Goal: Information Seeking & Learning: Learn about a topic

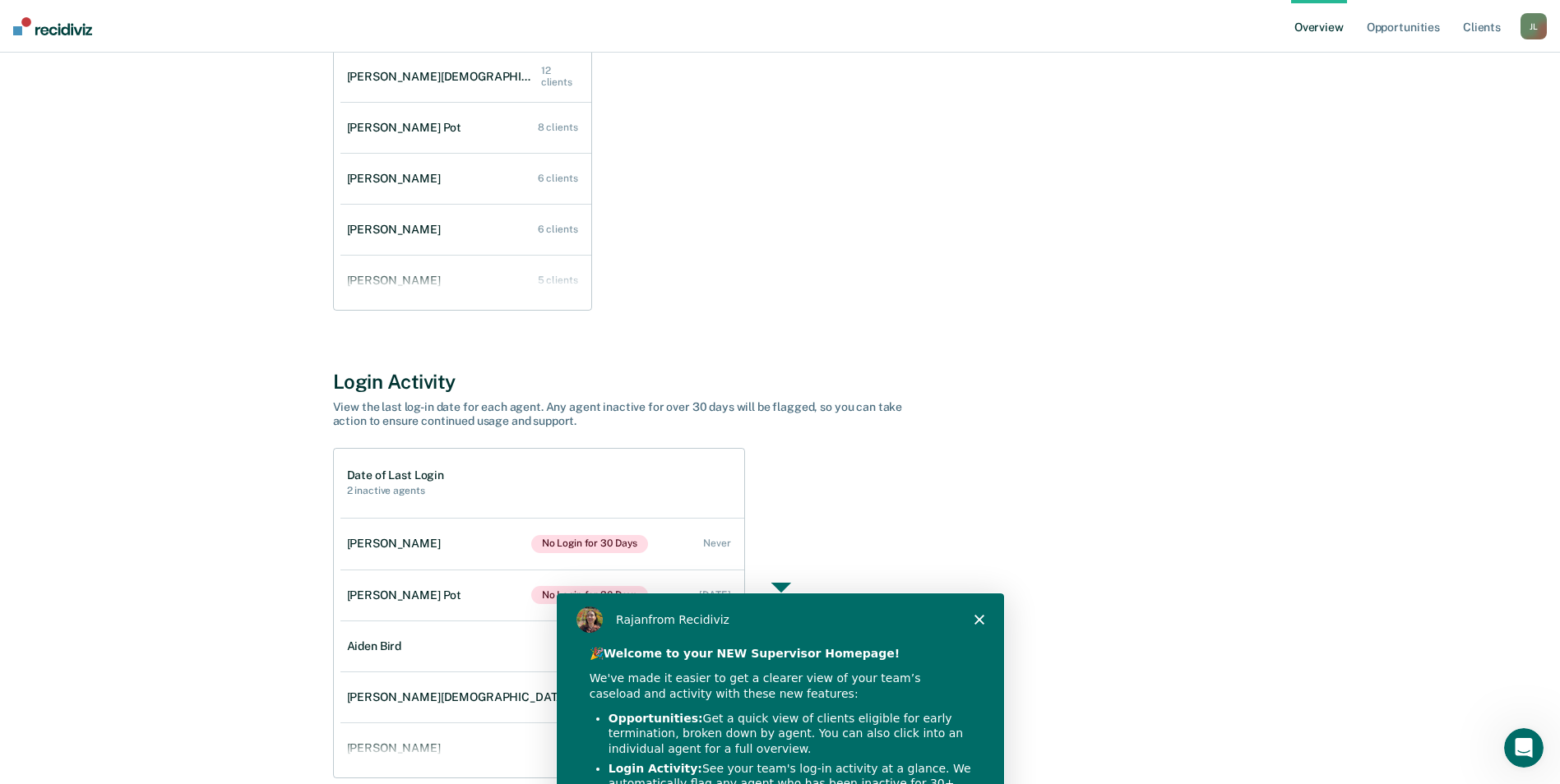
scroll to position [342, 0]
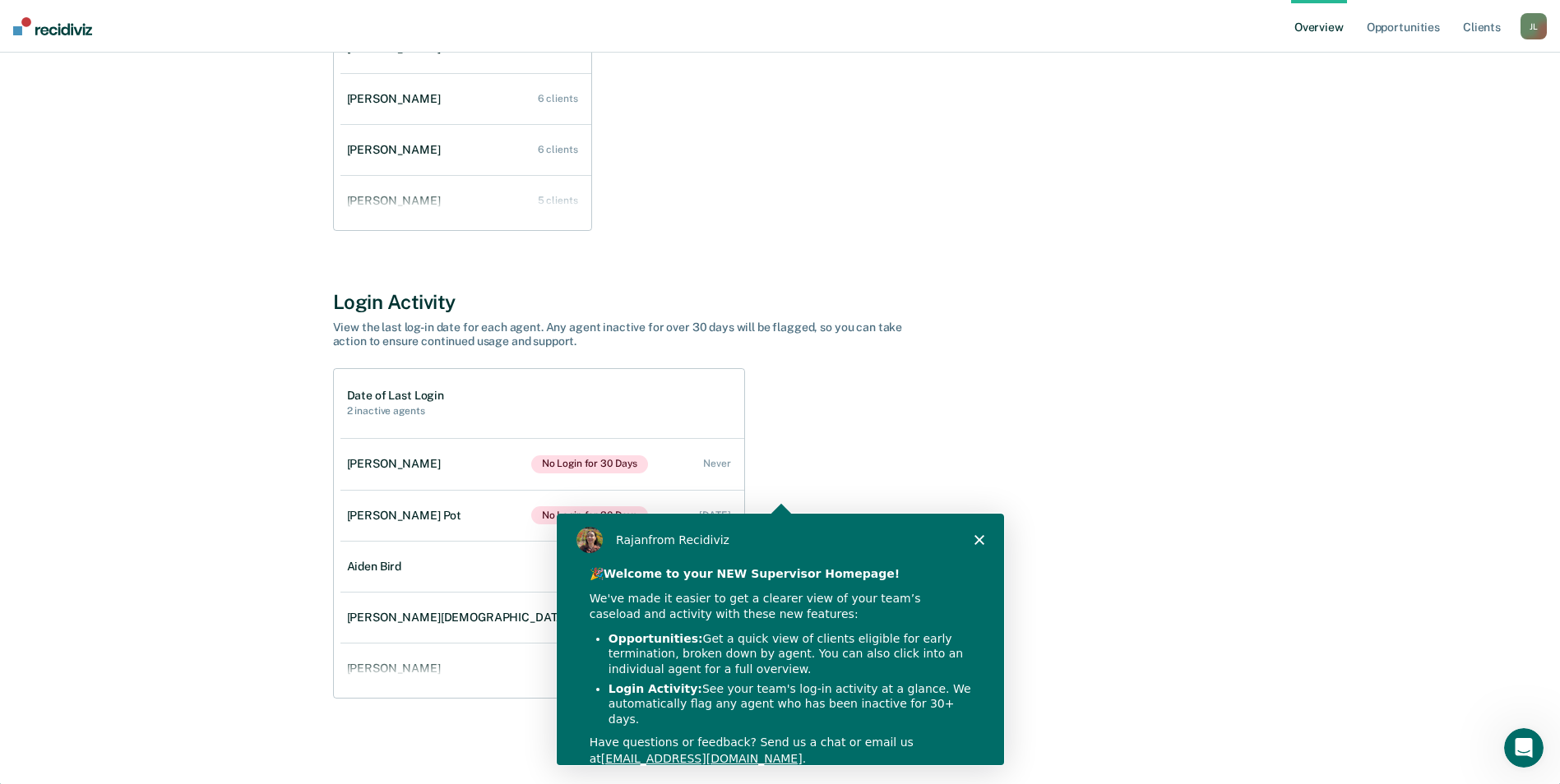
click at [987, 544] on div "[PERSON_NAME] from Recidiviz" at bounding box center [778, 538] width 447 height 53
click at [977, 535] on icon "Close" at bounding box center [977, 538] width 9 height 9
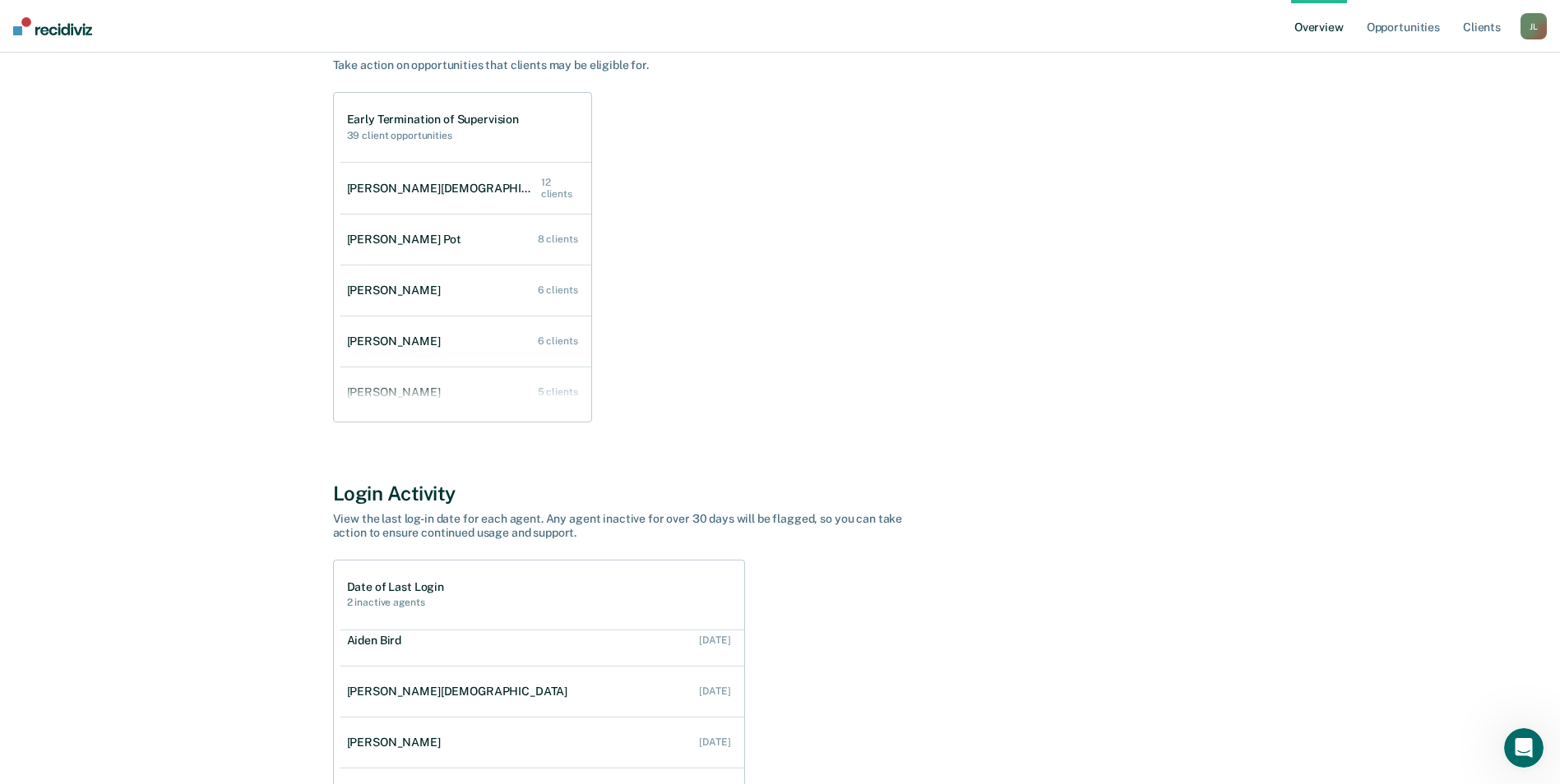
scroll to position [0, 0]
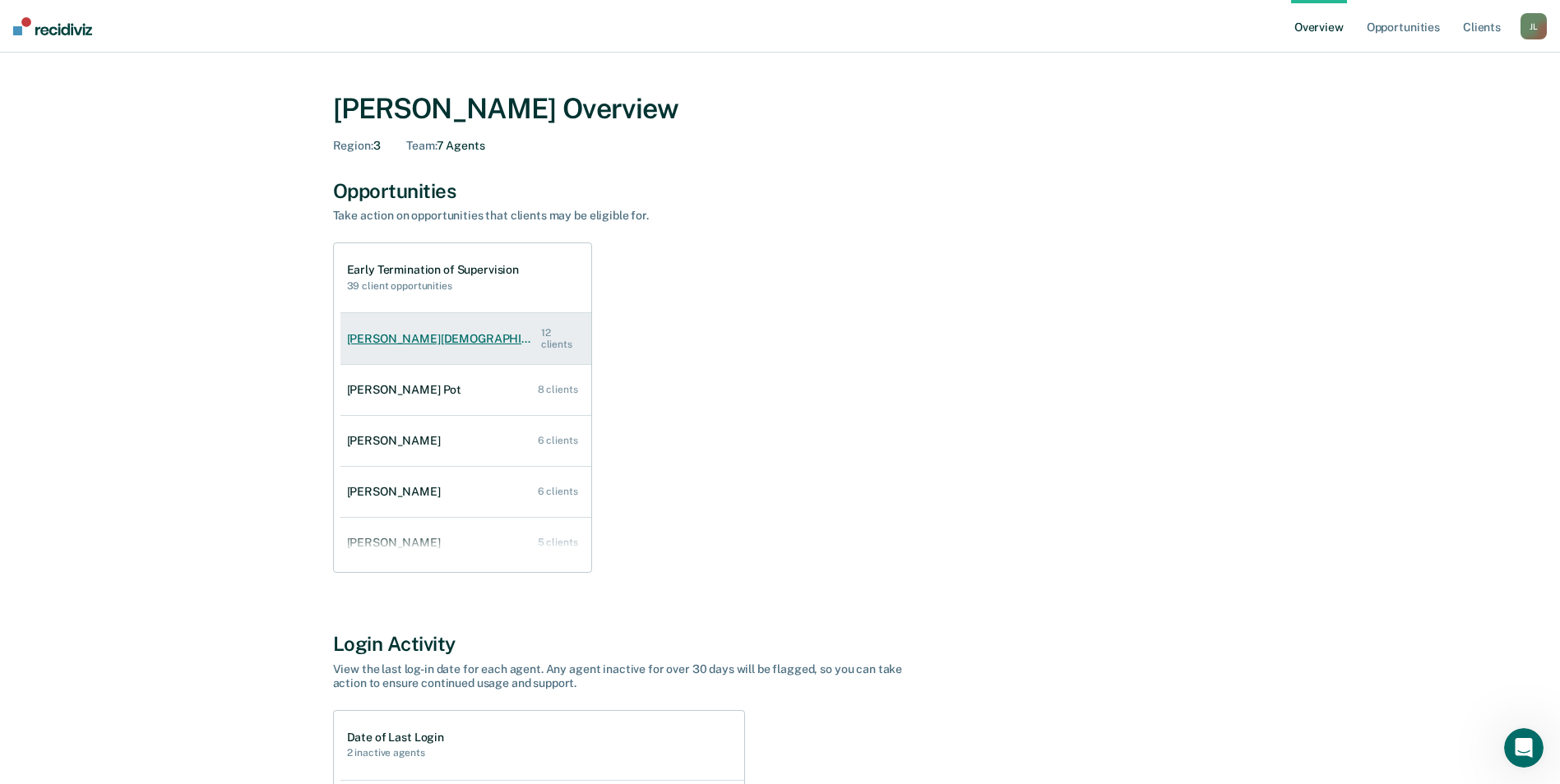
click at [413, 330] on link "[PERSON_NAME][DEMOGRAPHIC_DATA] 12 clients" at bounding box center [465, 339] width 250 height 57
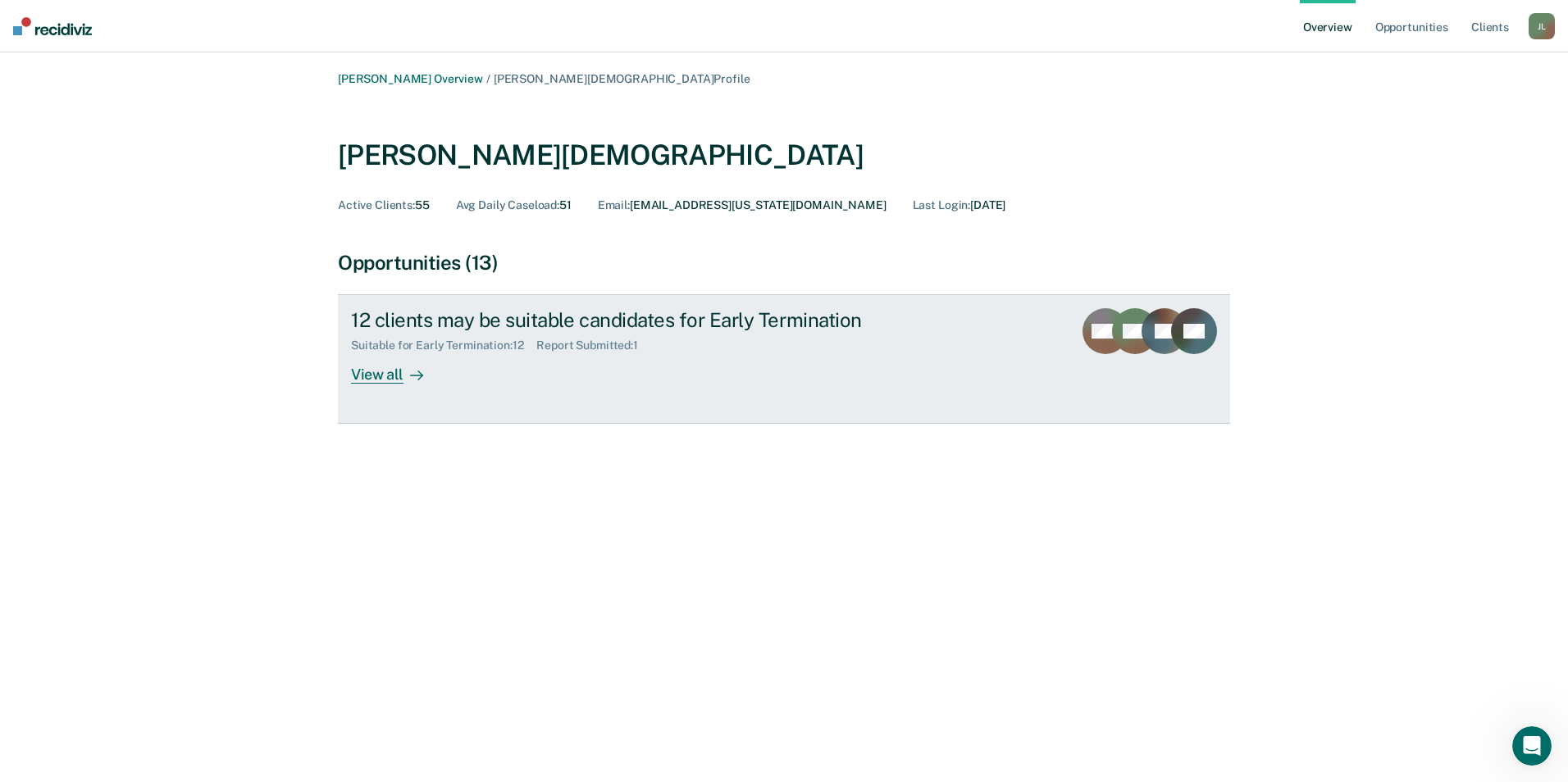
click at [373, 367] on div "View all" at bounding box center [396, 368] width 91 height 32
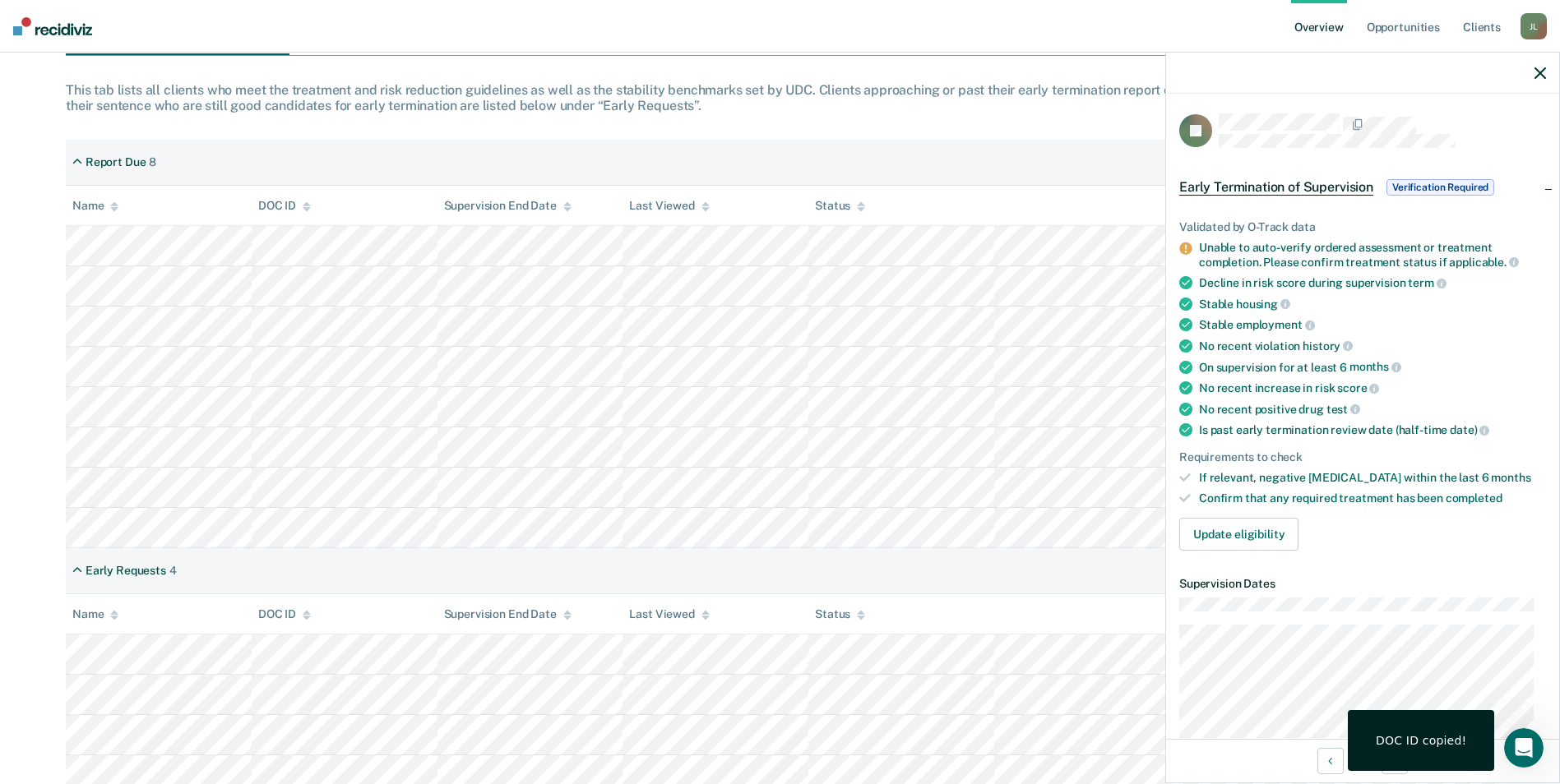
scroll to position [311, 0]
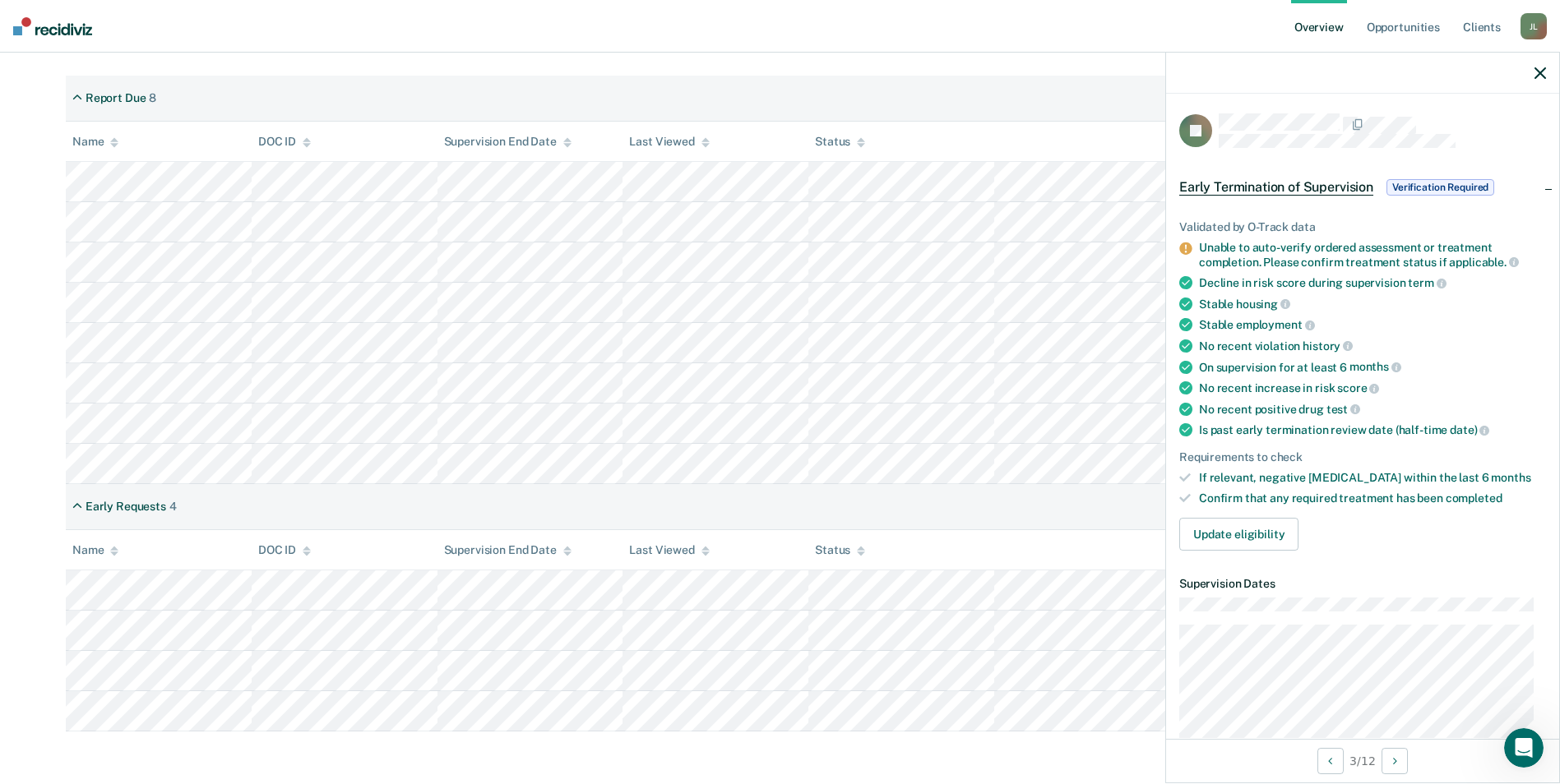
click at [675, 547] on div "Last Viewed" at bounding box center [669, 550] width 79 height 14
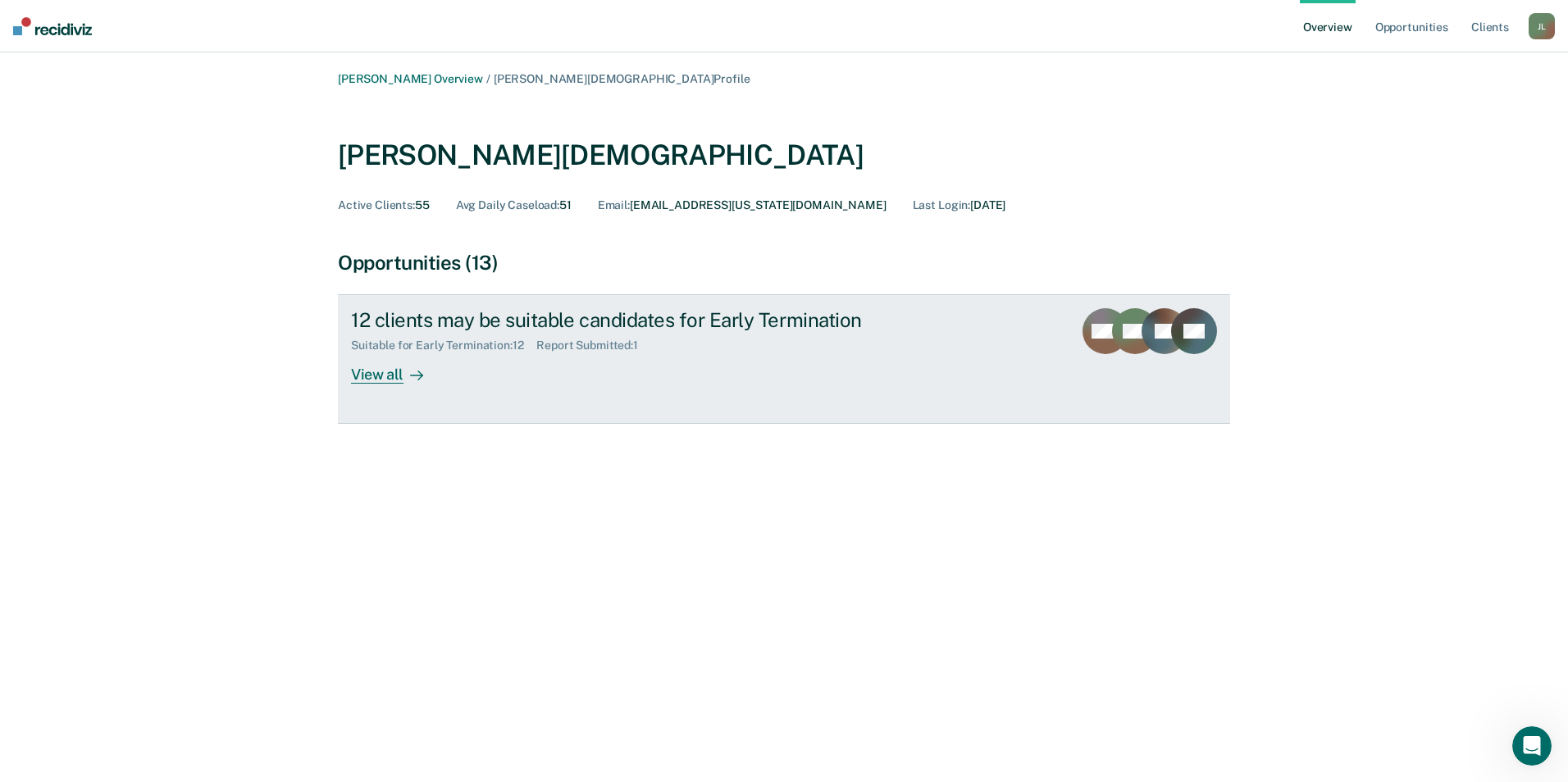
click at [367, 366] on div "View all" at bounding box center [396, 368] width 91 height 32
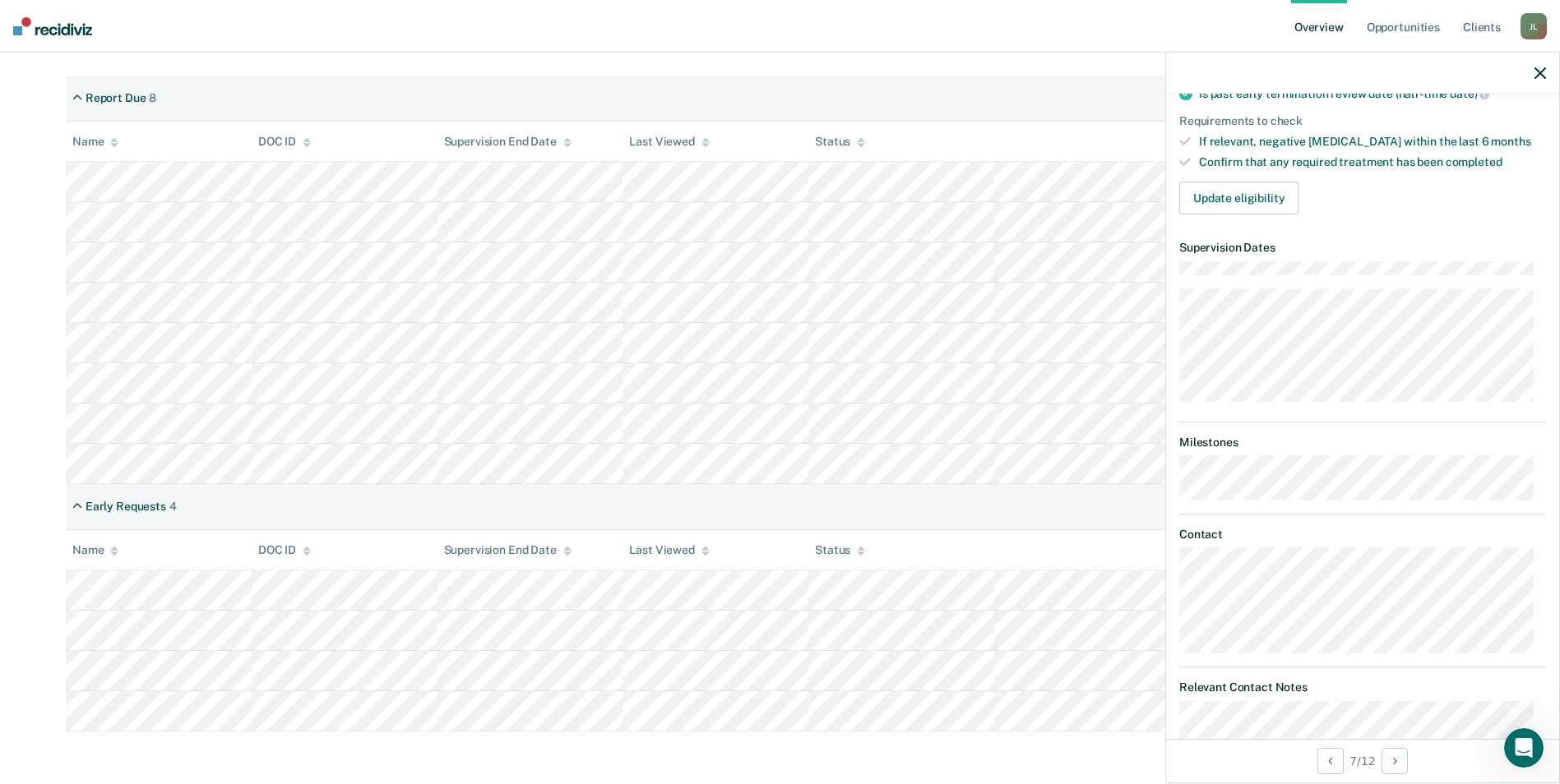
scroll to position [8, 0]
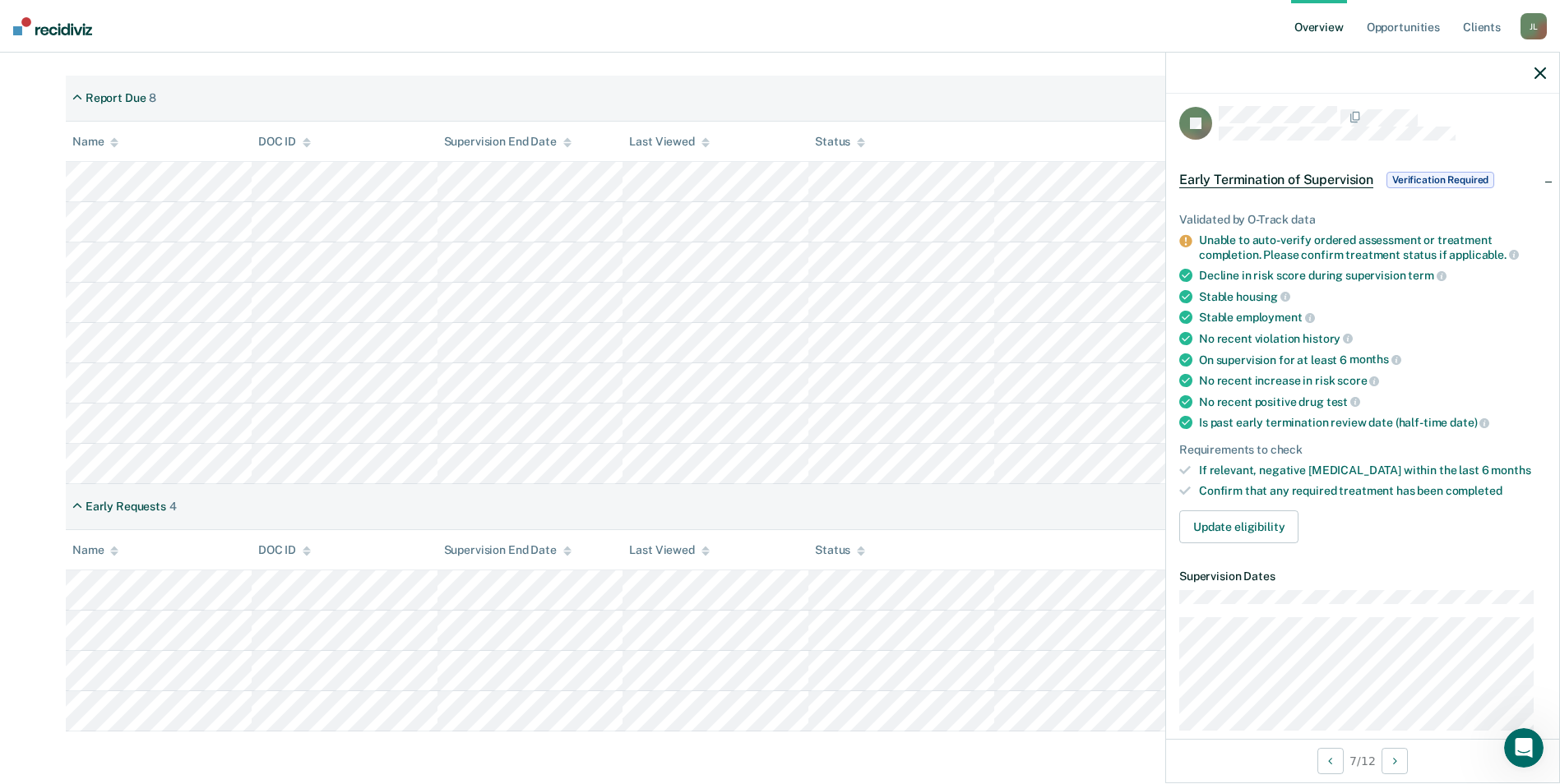
click at [1414, 176] on span "Verification Required" at bounding box center [1440, 179] width 108 height 16
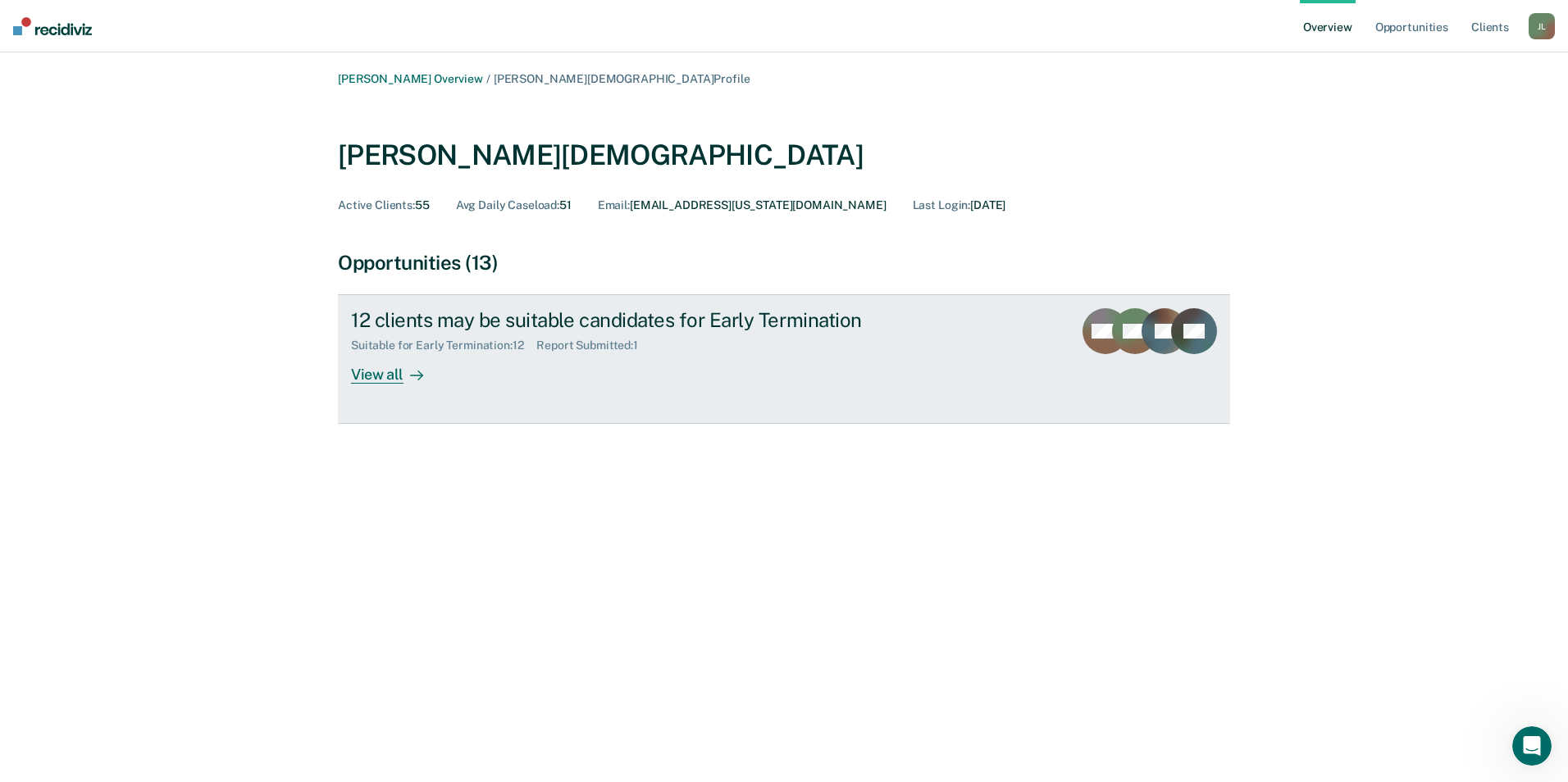
click at [466, 350] on div "Suitable for Early Termination : 12" at bounding box center [443, 345] width 186 height 14
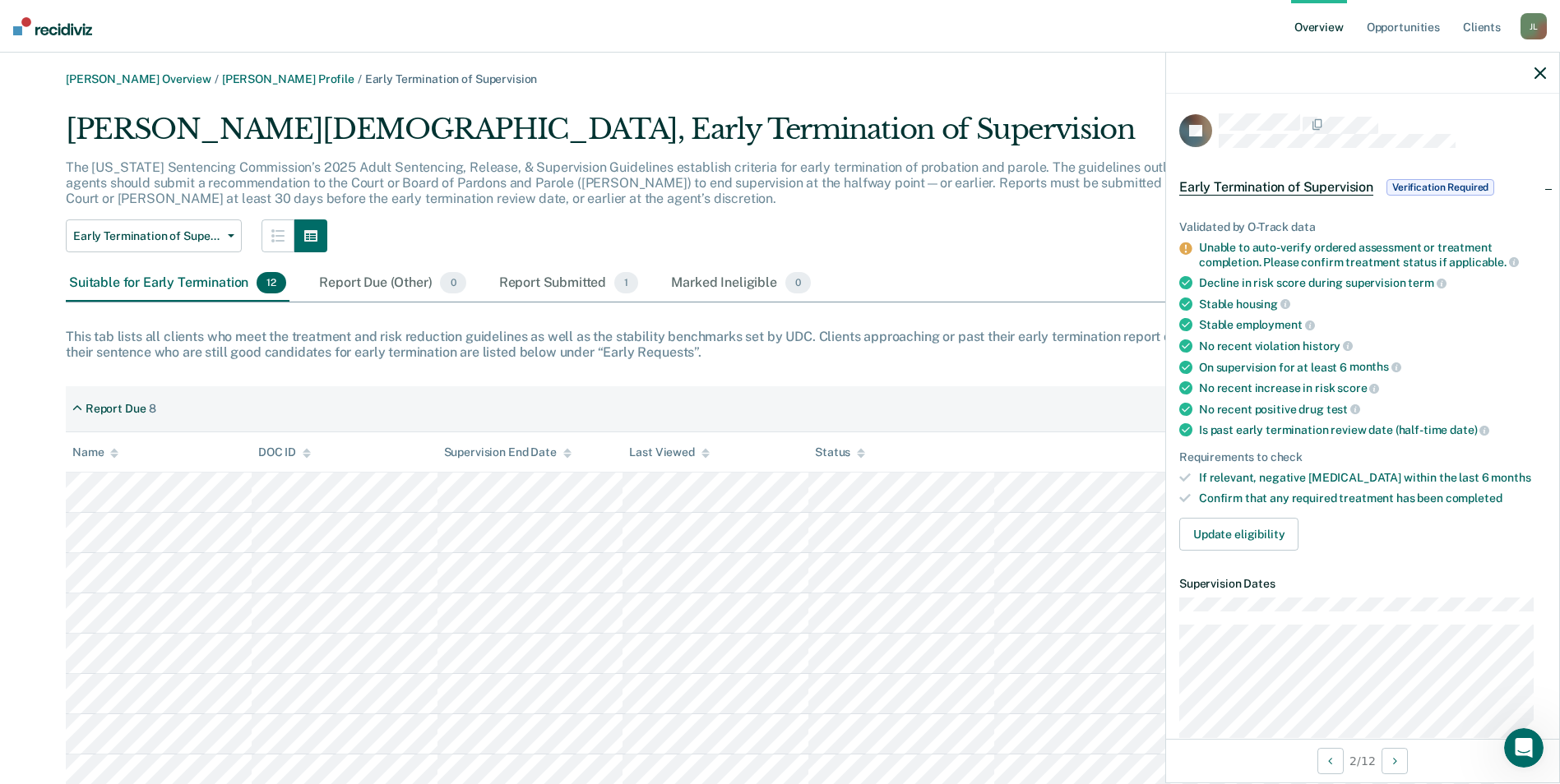
scroll to position [311, 0]
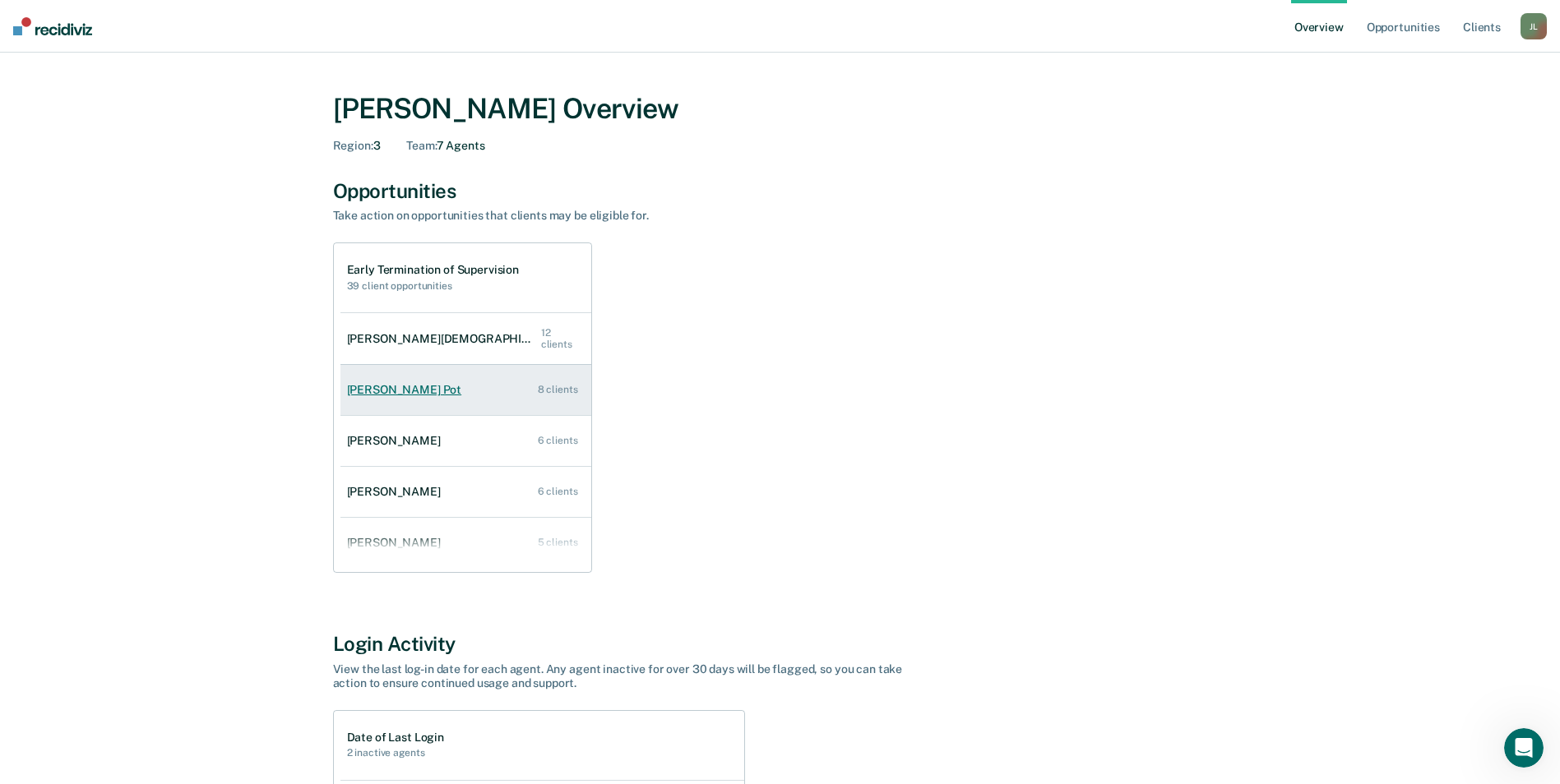
click at [465, 387] on link "[PERSON_NAME] Pot 8 clients" at bounding box center [465, 390] width 250 height 47
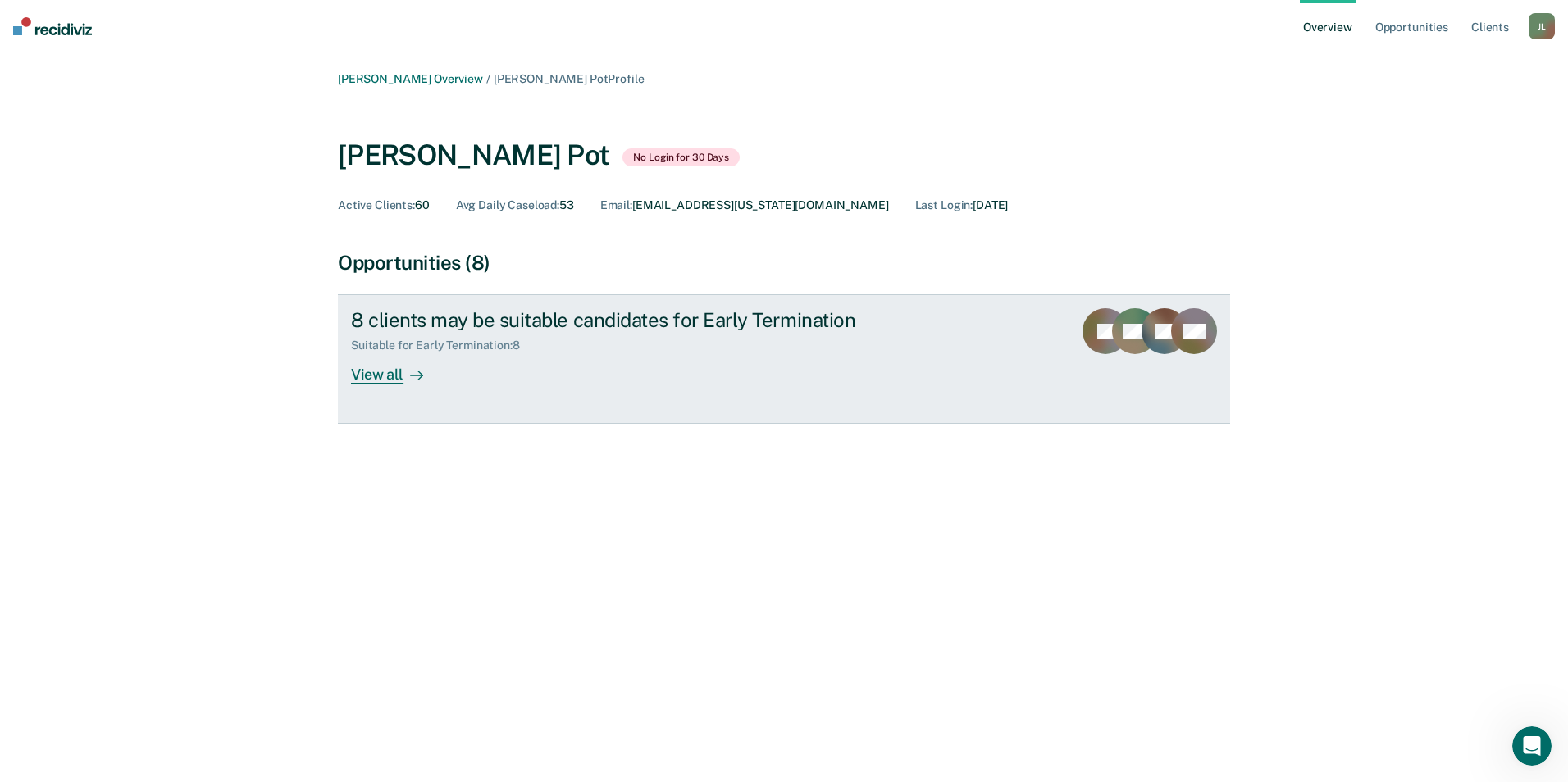
click at [387, 369] on div "View all" at bounding box center [396, 368] width 91 height 32
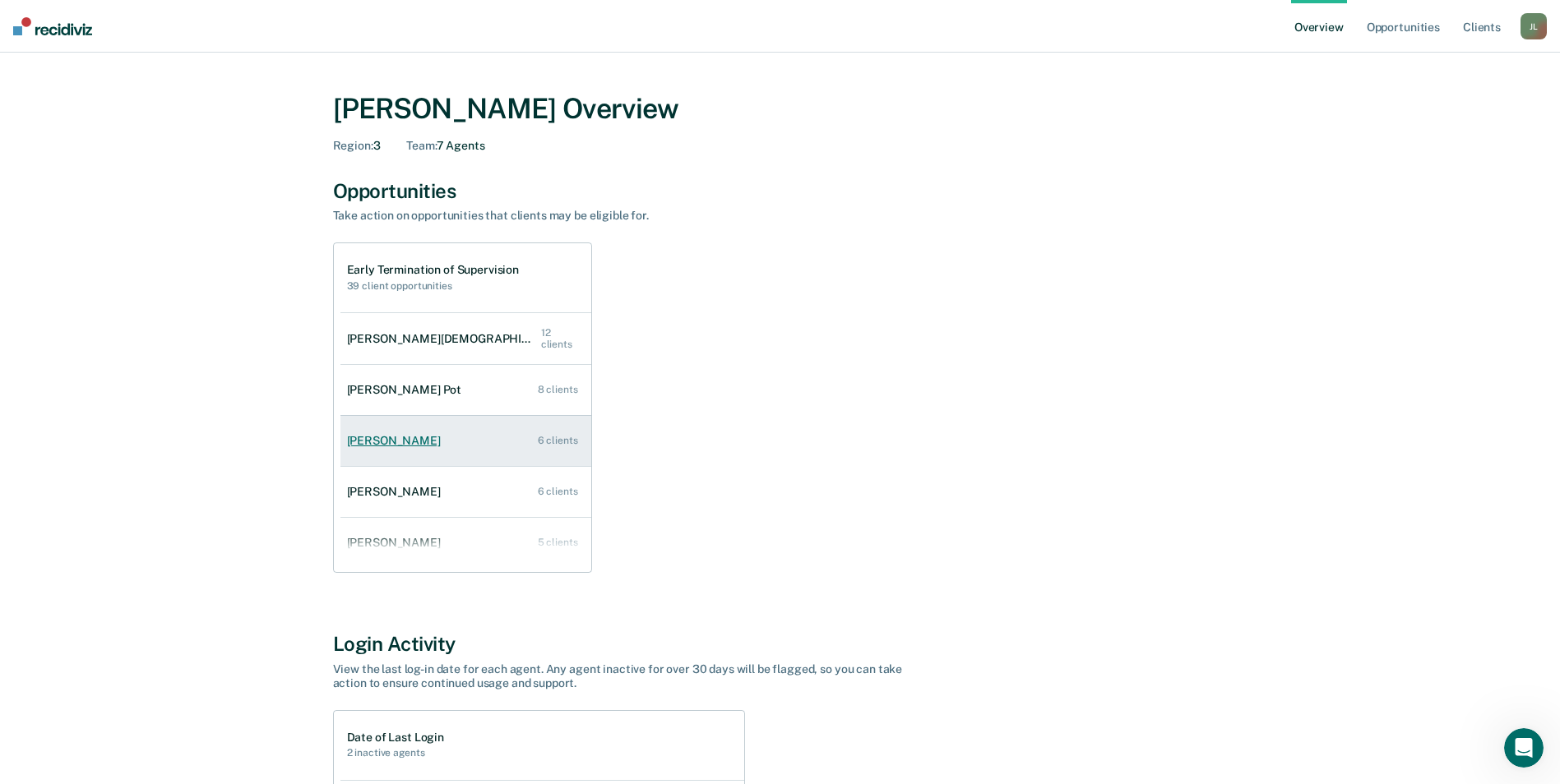
click at [382, 440] on div "[PERSON_NAME]" at bounding box center [397, 440] width 100 height 14
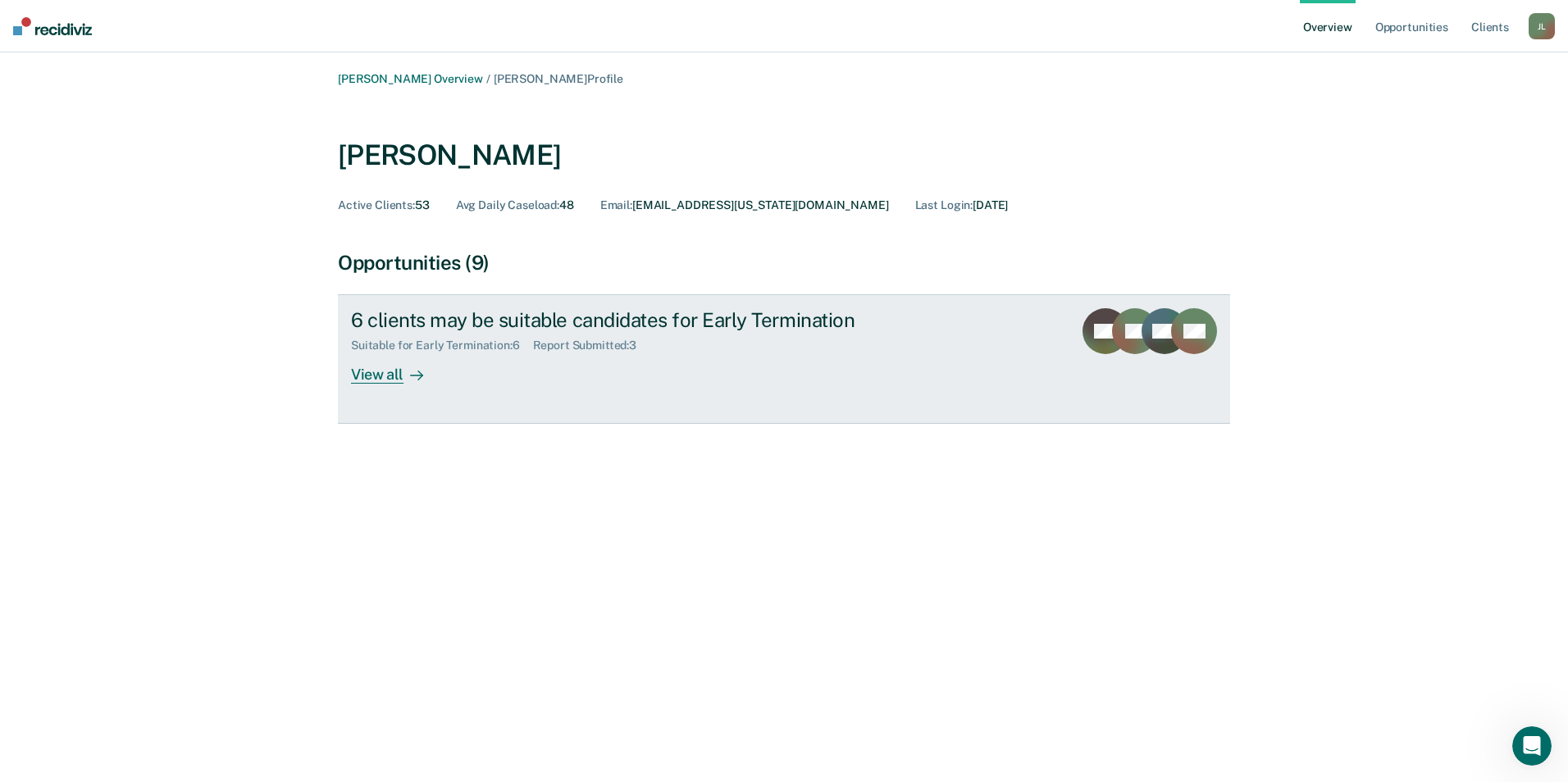
click at [392, 405] on link "6 clients may be suitable candidates for Early Termination Suitable for Early T…" at bounding box center [784, 358] width 892 height 129
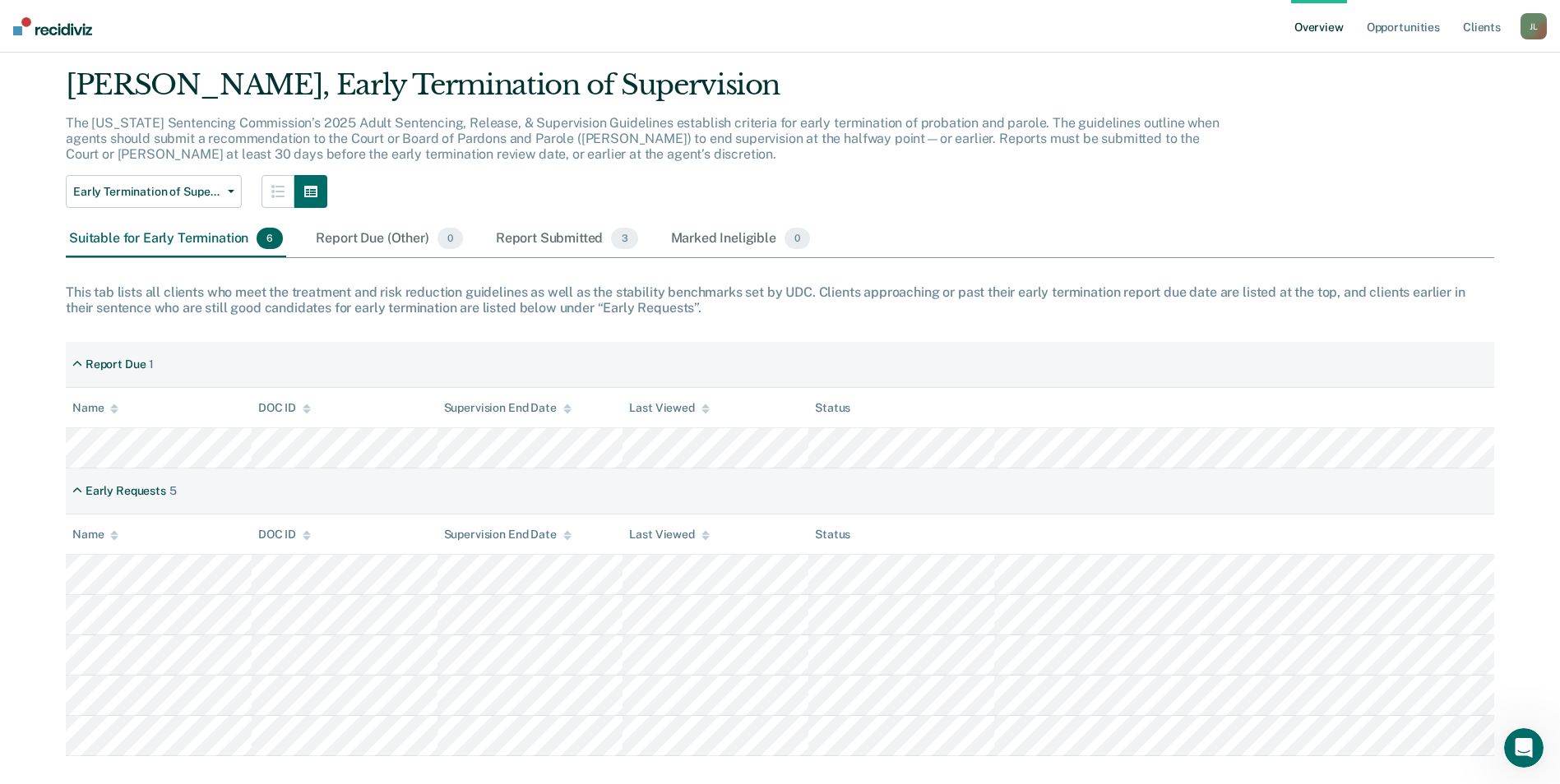
scroll to position [69, 0]
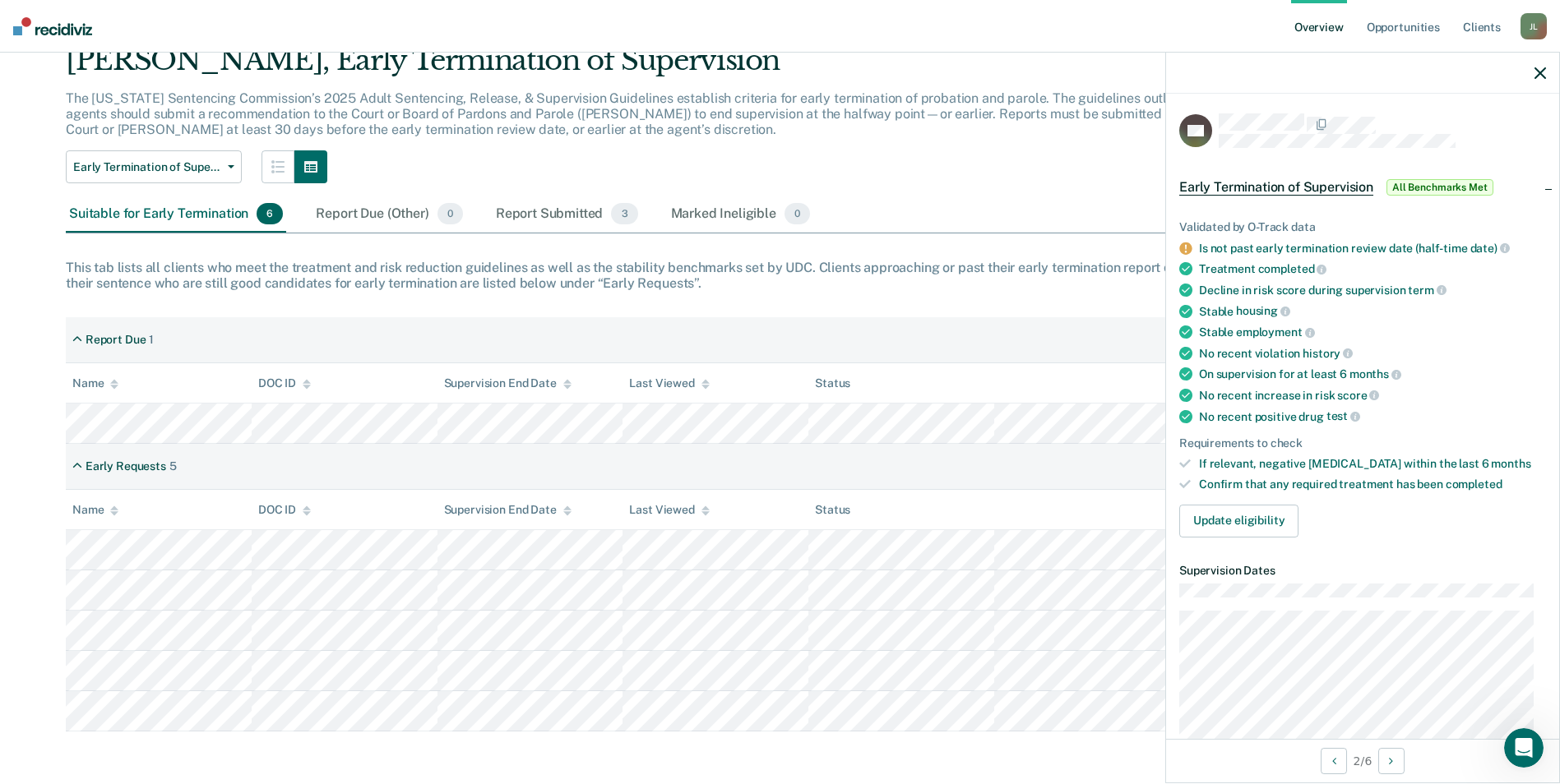
click at [661, 510] on div "Last Viewed" at bounding box center [669, 510] width 79 height 14
click at [664, 381] on div "Last Viewed" at bounding box center [669, 383] width 79 height 14
